Goal: Transaction & Acquisition: Purchase product/service

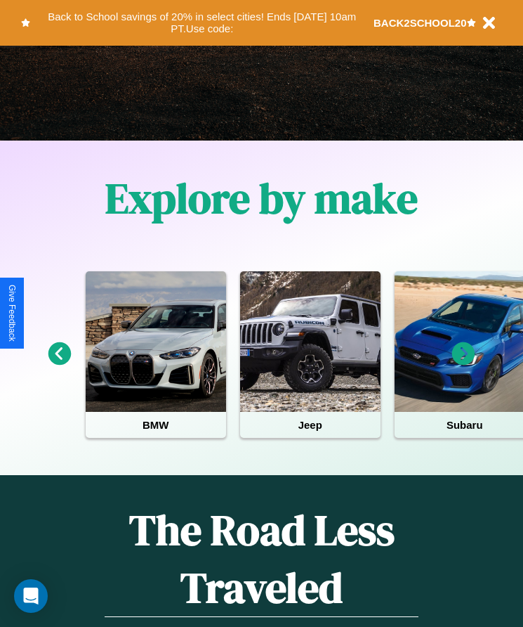
scroll to position [235, 0]
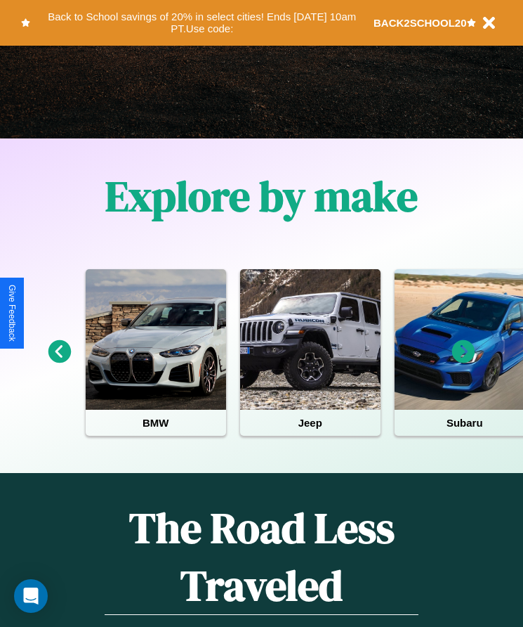
click at [59, 361] on icon at bounding box center [59, 351] width 23 height 23
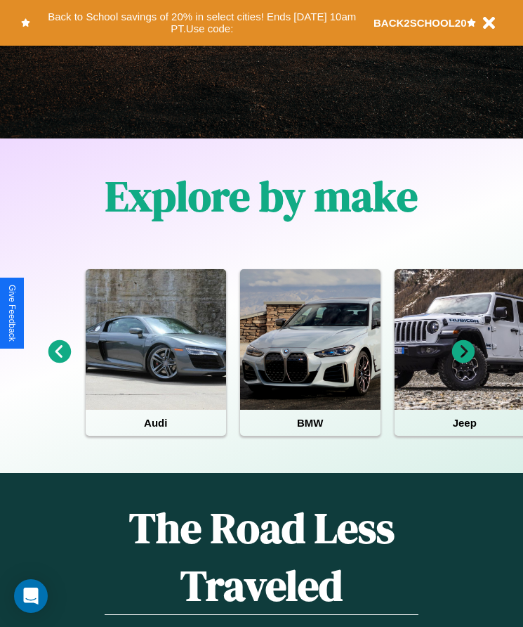
click at [59, 361] on icon at bounding box center [59, 351] width 23 height 23
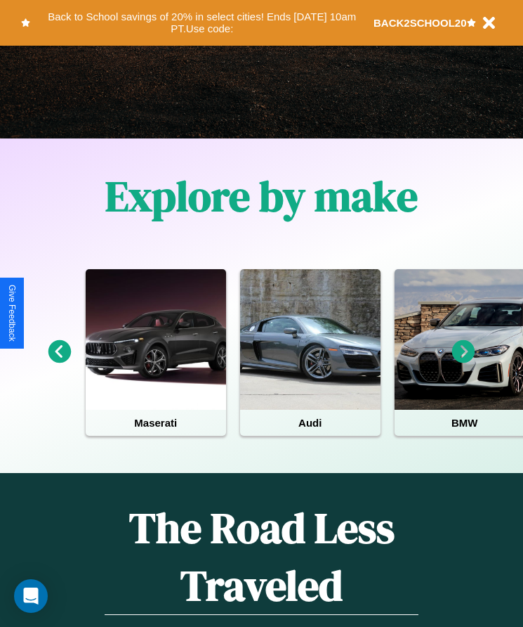
click at [464, 361] on icon at bounding box center [463, 351] width 23 height 23
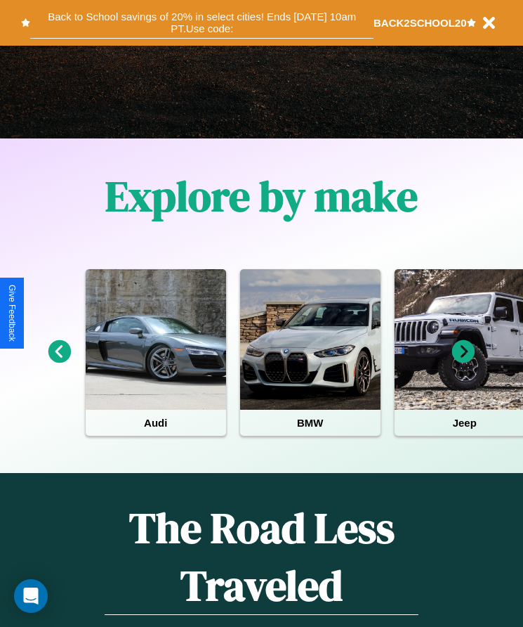
click at [202, 22] on button "Back to School savings of 20% in select cities! Ends 9/1 at 10am PT. Use code:" at bounding box center [201, 23] width 343 height 32
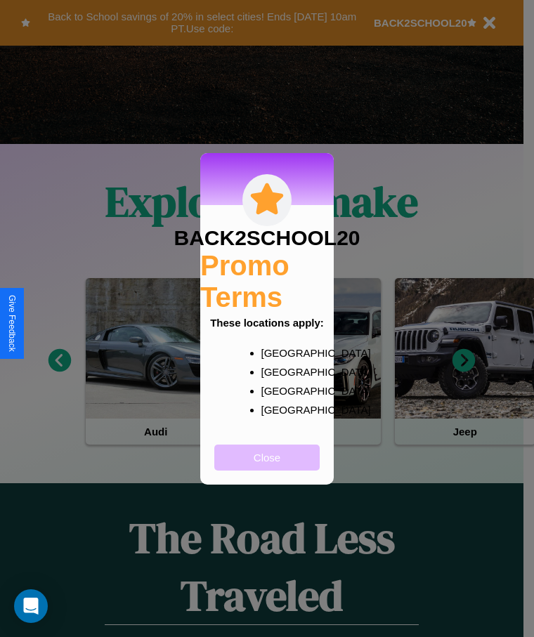
click at [267, 466] on button "Close" at bounding box center [266, 458] width 105 height 26
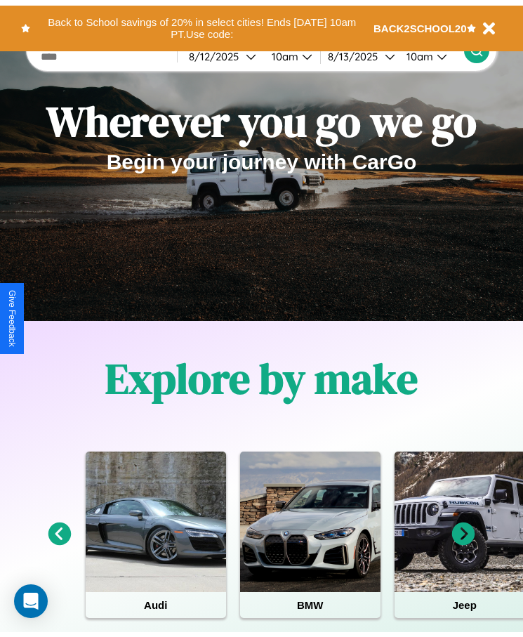
scroll to position [0, 0]
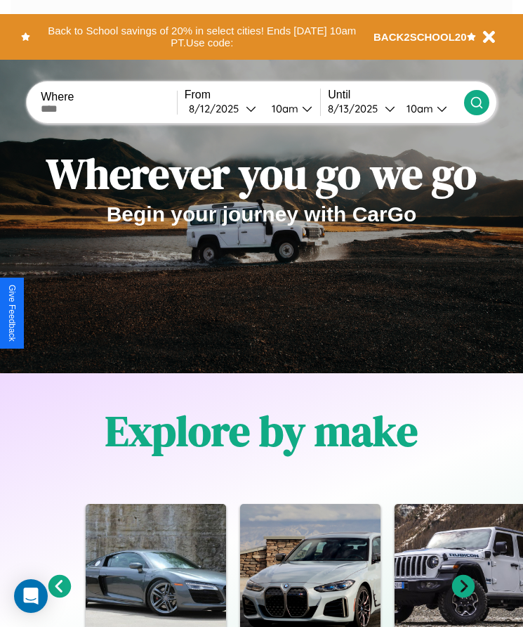
click at [110, 108] on input "text" at bounding box center [109, 108] width 136 height 11
type input "******"
click at [226, 108] on div "8 / 12 / 2025" at bounding box center [217, 108] width 57 height 13
select select "*"
select select "****"
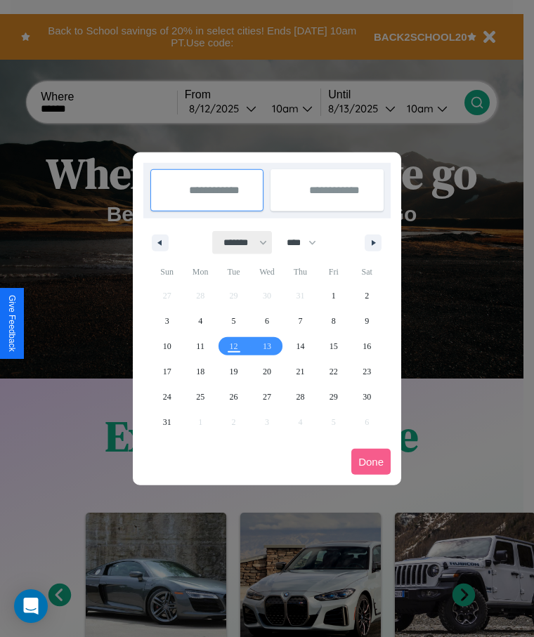
click at [239, 242] on select "******* ******** ***** ***** *** **** **** ****** ********* ******* ******** **…" at bounding box center [243, 242] width 60 height 23
select select "*"
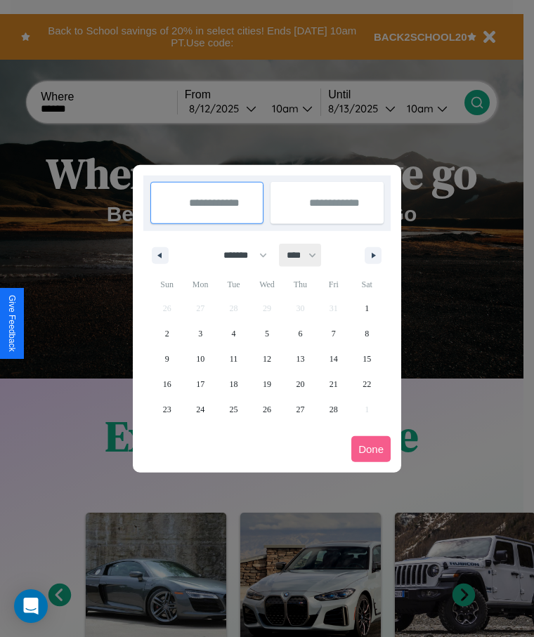
click at [308, 255] on select "**** **** **** **** **** **** **** **** **** **** **** **** **** **** **** ****…" at bounding box center [301, 255] width 42 height 23
select select "****"
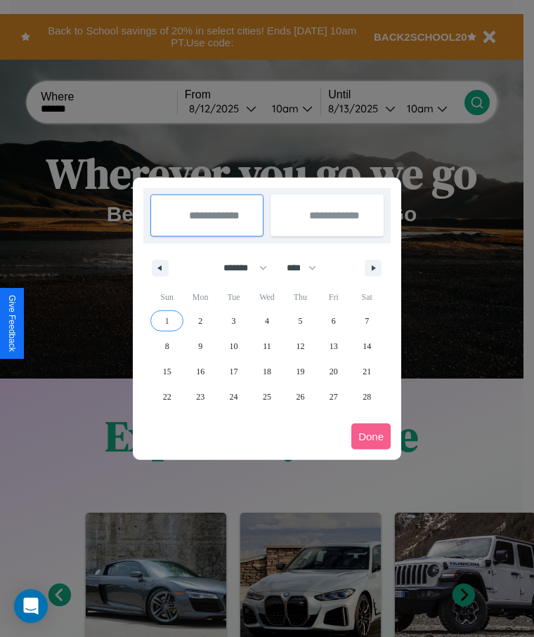
click at [166, 320] on span "1" at bounding box center [167, 320] width 4 height 25
type input "**********"
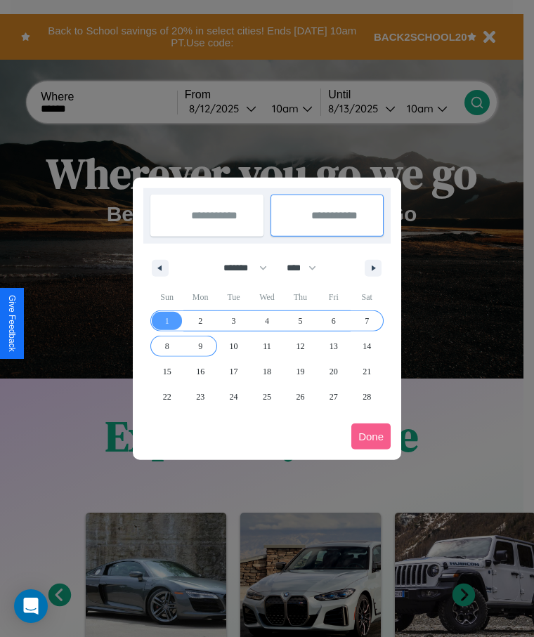
click at [200, 346] on span "9" at bounding box center [200, 346] width 4 height 25
type input "**********"
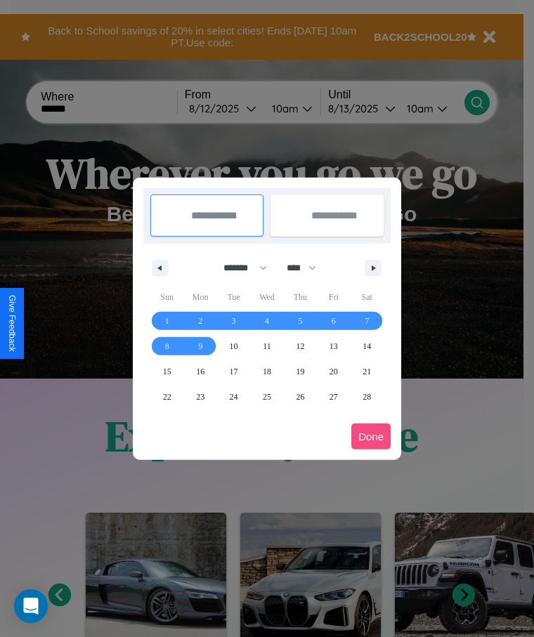
click at [371, 436] on button "Done" at bounding box center [370, 437] width 39 height 26
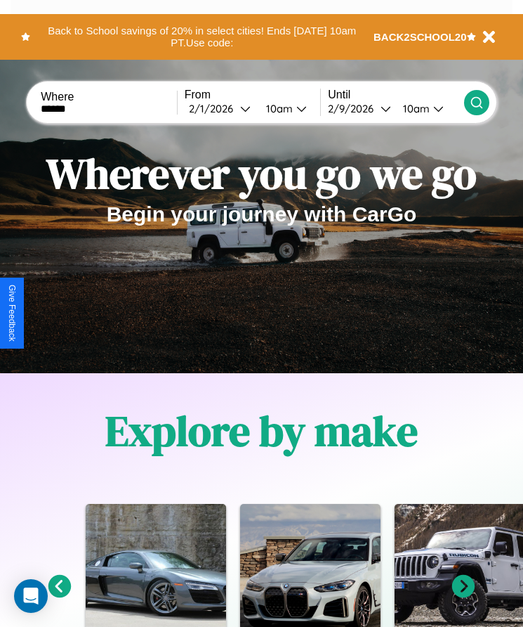
click at [476, 102] on icon at bounding box center [477, 103] width 14 height 14
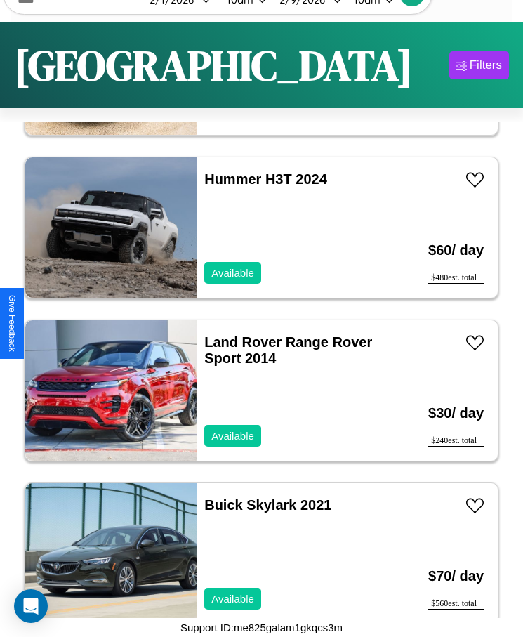
scroll to position [6692, 0]
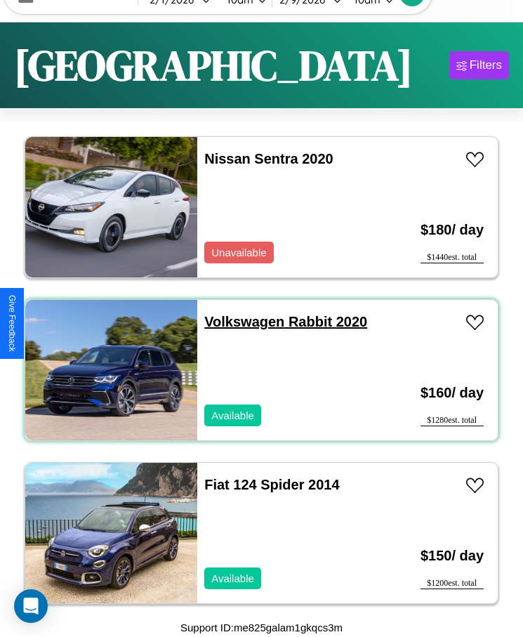
click at [240, 322] on link "Volkswagen Rabbit 2020" at bounding box center [285, 321] width 163 height 15
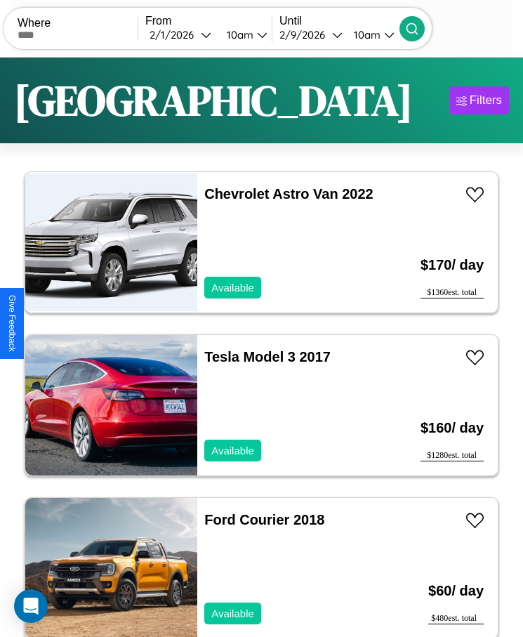
scroll to position [0, 0]
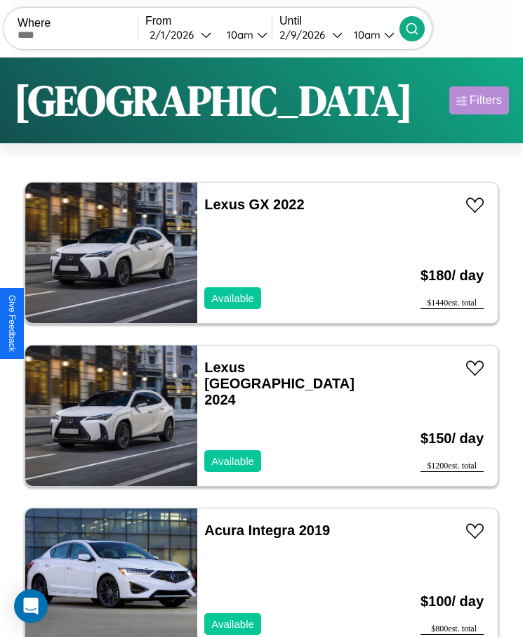
click at [479, 100] on div "Filters" at bounding box center [486, 100] width 32 height 14
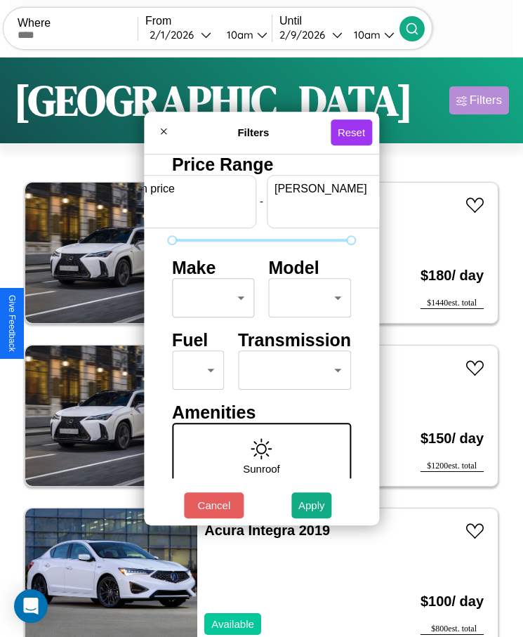
scroll to position [0, 52]
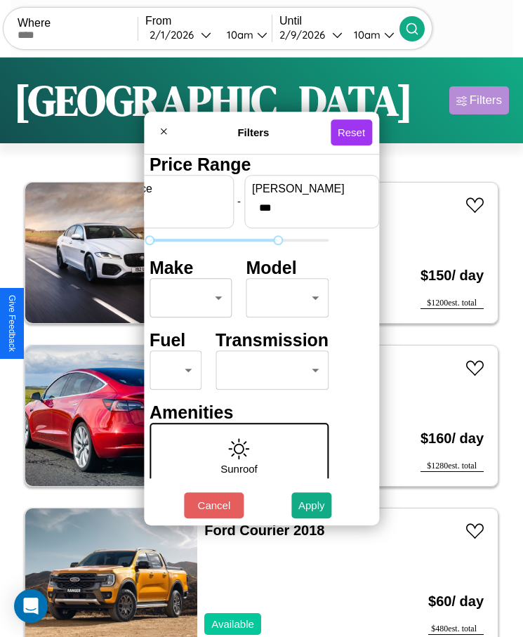
type input "***"
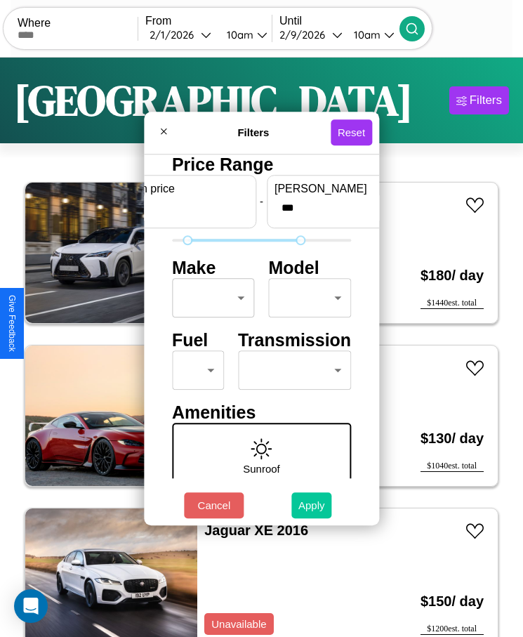
type input "**"
click at [312, 505] on button "Apply" at bounding box center [312, 505] width 41 height 26
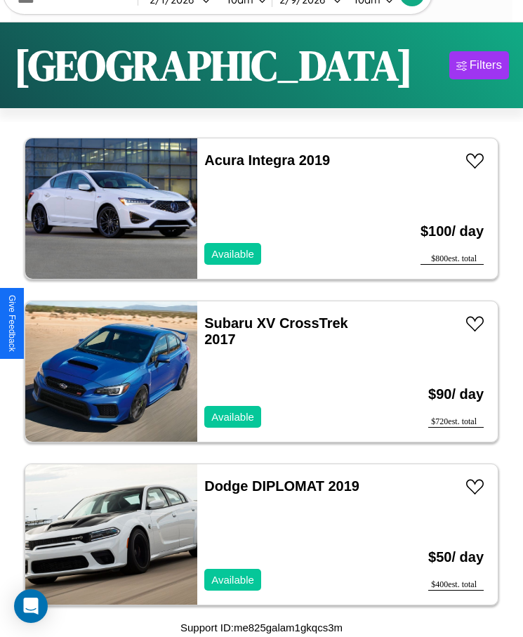
scroll to position [336, 0]
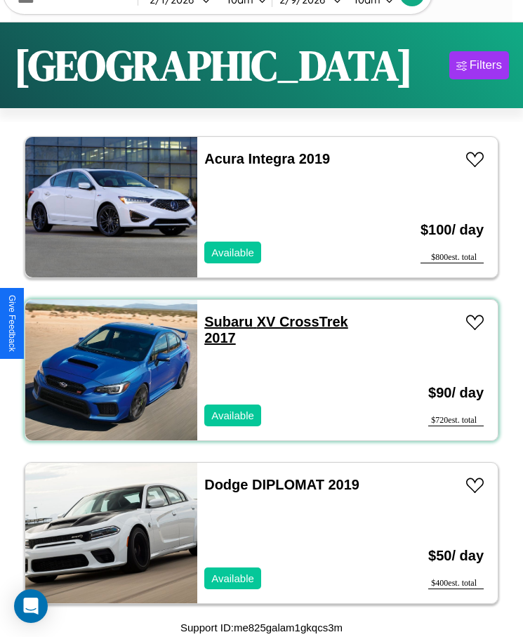
click at [224, 322] on link "Subaru XV CrossTrek 2017" at bounding box center [276, 330] width 144 height 32
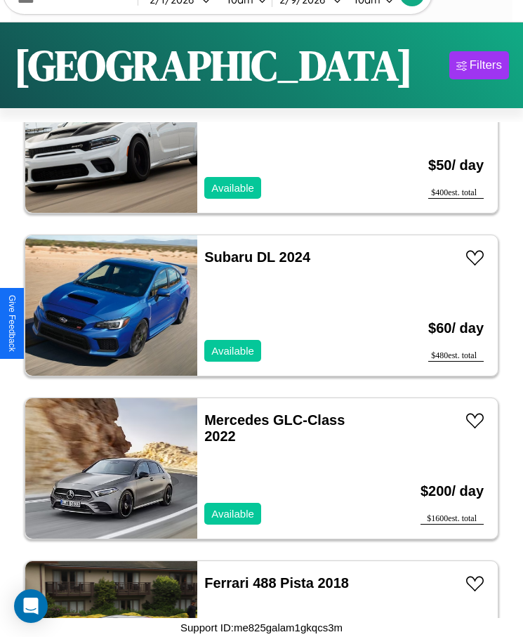
scroll to position [988, 0]
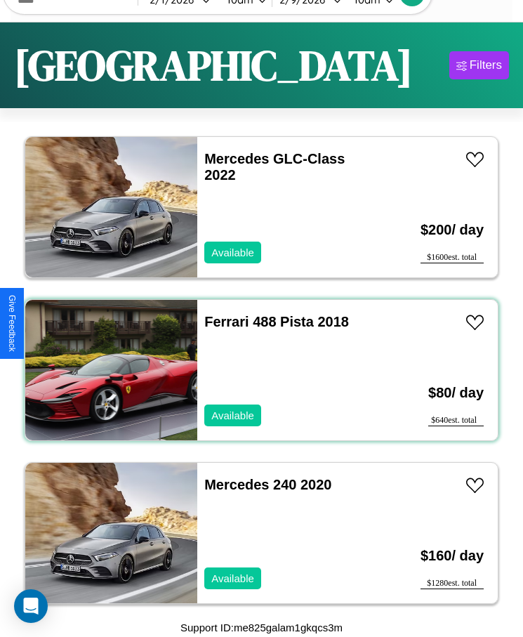
click at [256, 370] on div "Ferrari 488 Pista 2018 Available" at bounding box center [290, 370] width 186 height 140
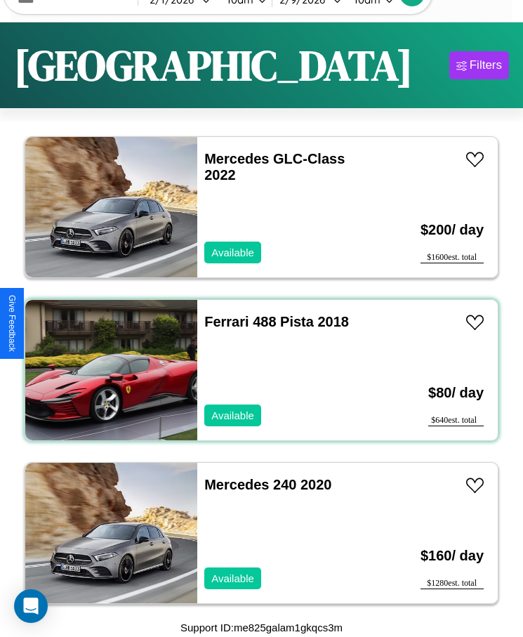
click at [256, 370] on div "Ferrari 488 Pista 2018 Available" at bounding box center [290, 370] width 186 height 140
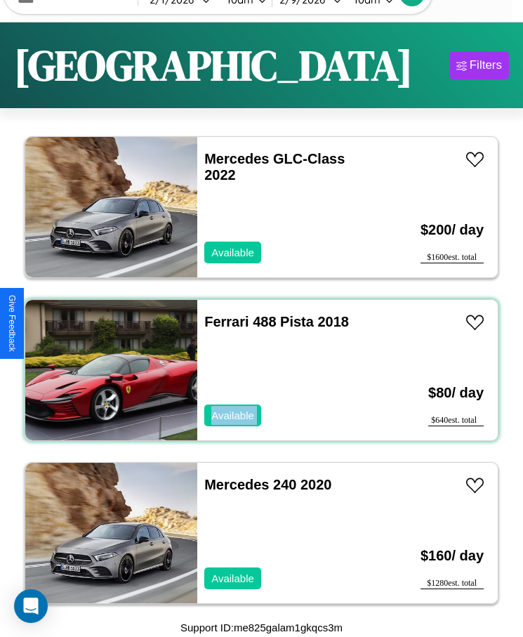
click at [256, 370] on div "Ferrari 488 Pista 2018 Available" at bounding box center [290, 370] width 186 height 140
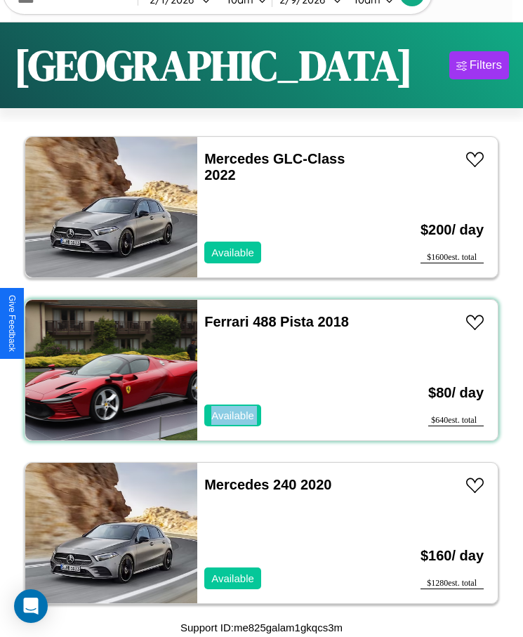
click at [256, 370] on div "Ferrari 488 Pista 2018 Available" at bounding box center [290, 370] width 186 height 140
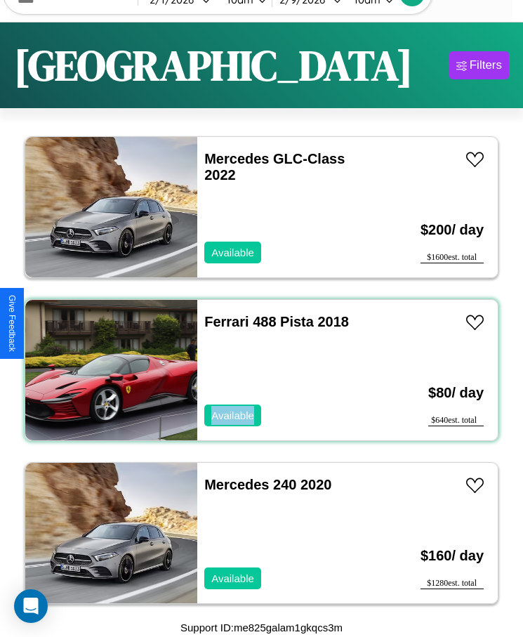
click at [256, 370] on div "Ferrari 488 Pista 2018 Available" at bounding box center [290, 370] width 186 height 140
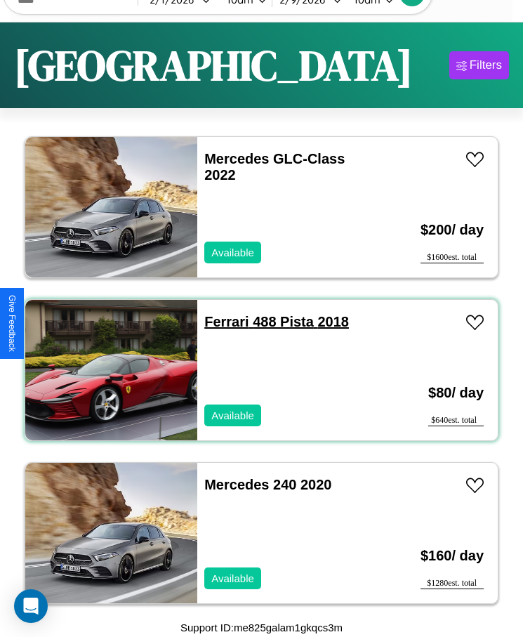
click at [222, 322] on link "Ferrari 488 Pista 2018" at bounding box center [276, 321] width 145 height 15
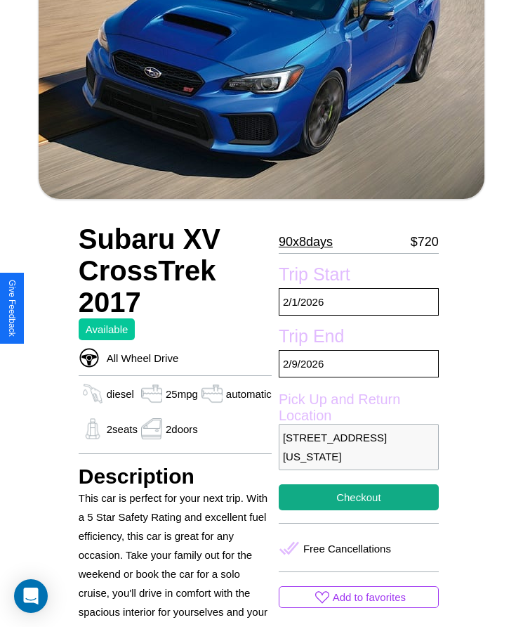
scroll to position [528, 0]
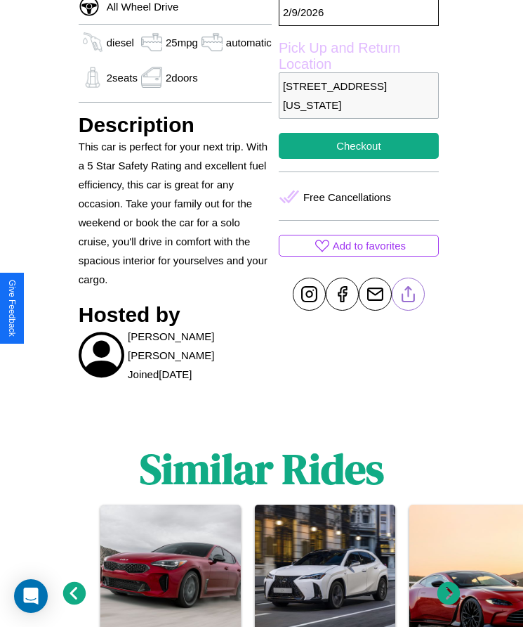
click at [408, 296] on line at bounding box center [408, 292] width 0 height 10
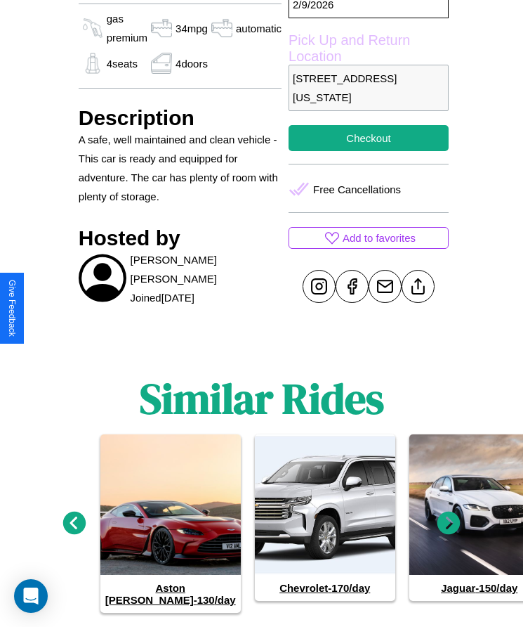
scroll to position [606, 0]
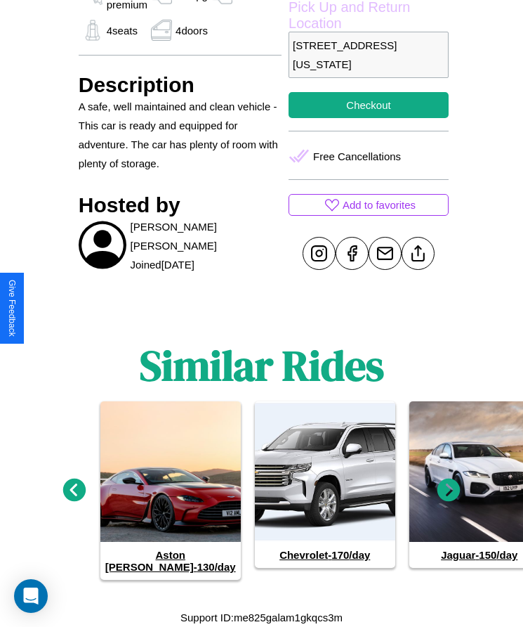
click at [74, 496] on icon at bounding box center [74, 489] width 23 height 23
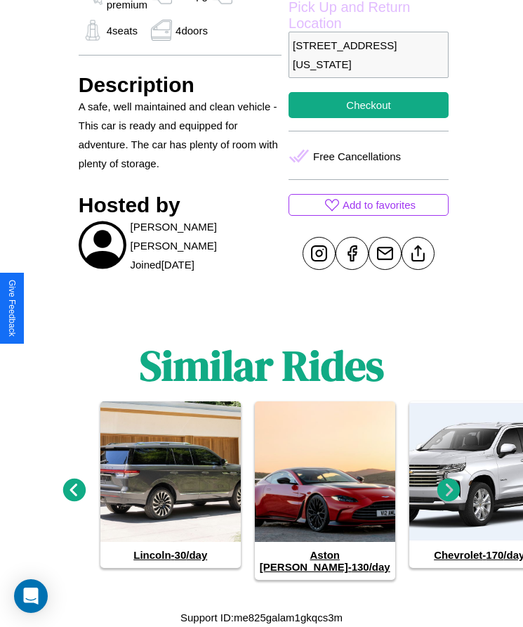
click at [449, 496] on icon at bounding box center [449, 489] width 23 height 23
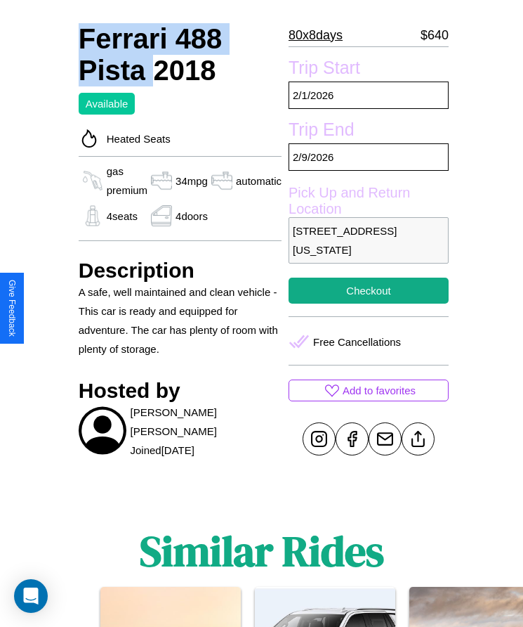
scroll to position [410, 0]
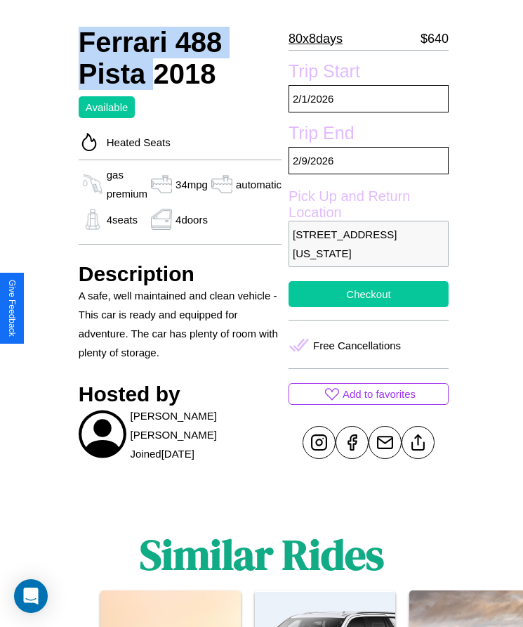
click at [362, 307] on button "Checkout" at bounding box center [369, 294] width 160 height 26
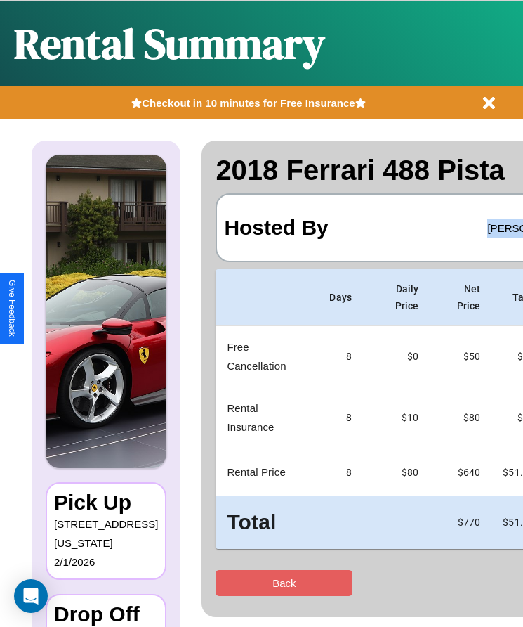
scroll to position [0, 104]
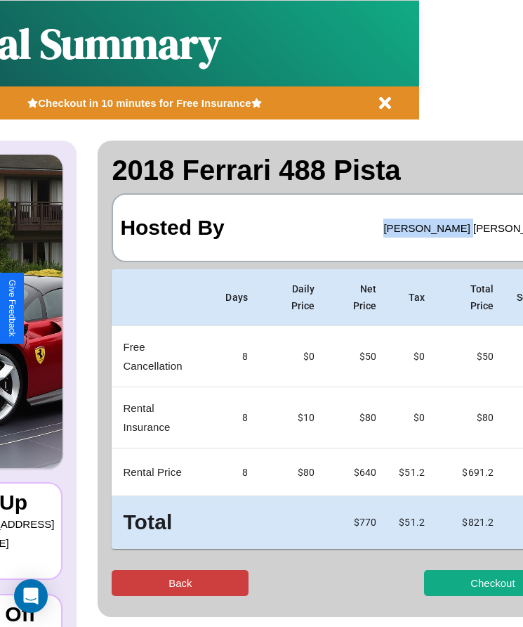
click at [146, 582] on button "Back" at bounding box center [180, 583] width 137 height 26
